Goal: Navigation & Orientation: Find specific page/section

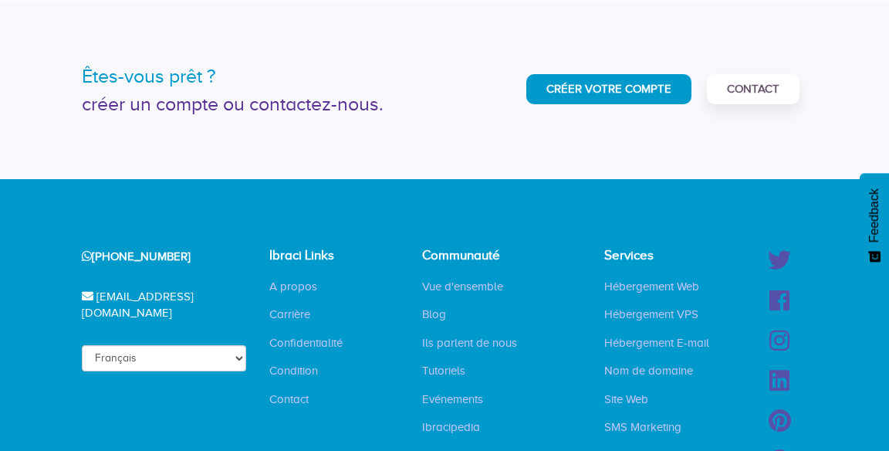
scroll to position [3284, 0]
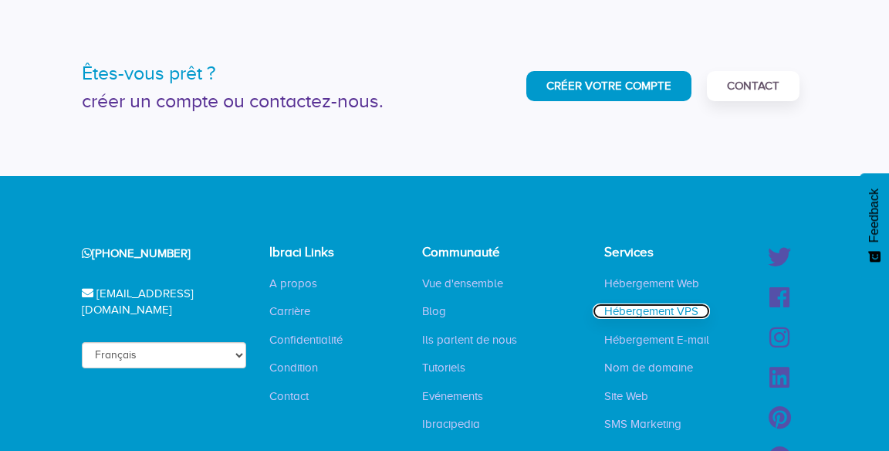
click at [692, 303] on link "Hébergement VPS" at bounding box center [651, 310] width 117 height 15
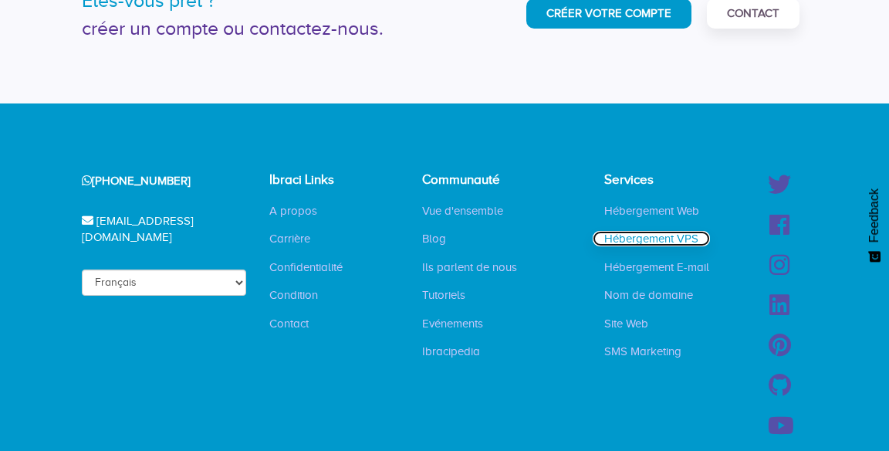
scroll to position [3358, 0]
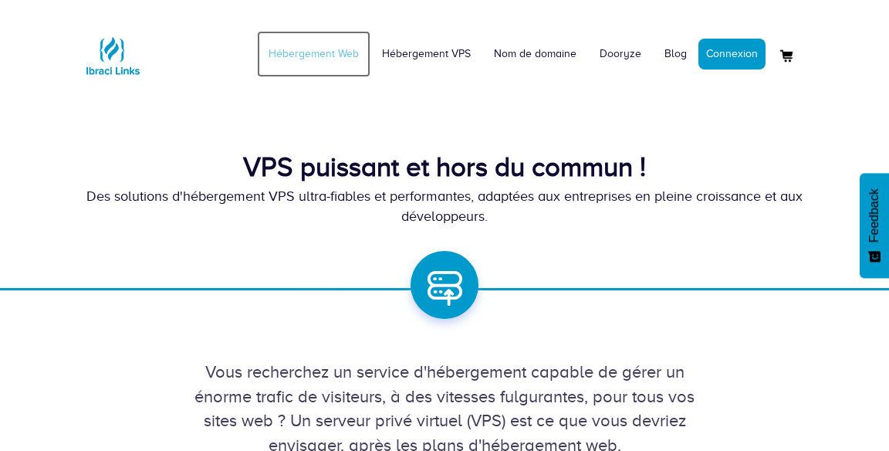
click at [324, 46] on link "Hébergement Web" at bounding box center [313, 54] width 113 height 46
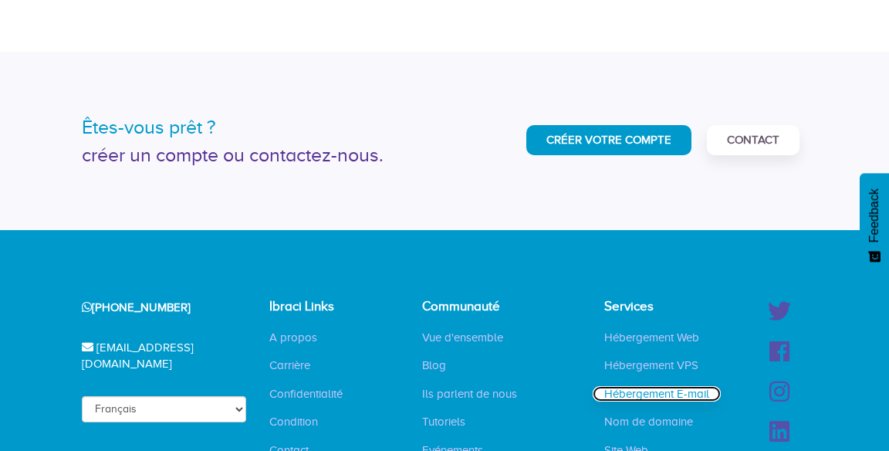
click at [694, 386] on link "Hébergement E-mail" at bounding box center [657, 393] width 128 height 15
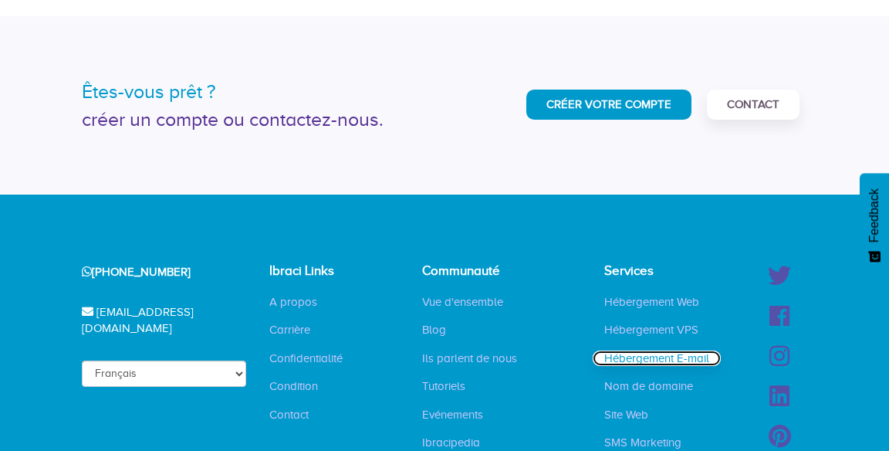
scroll to position [3302, 0]
